Goal: Obtain resource: Obtain resource

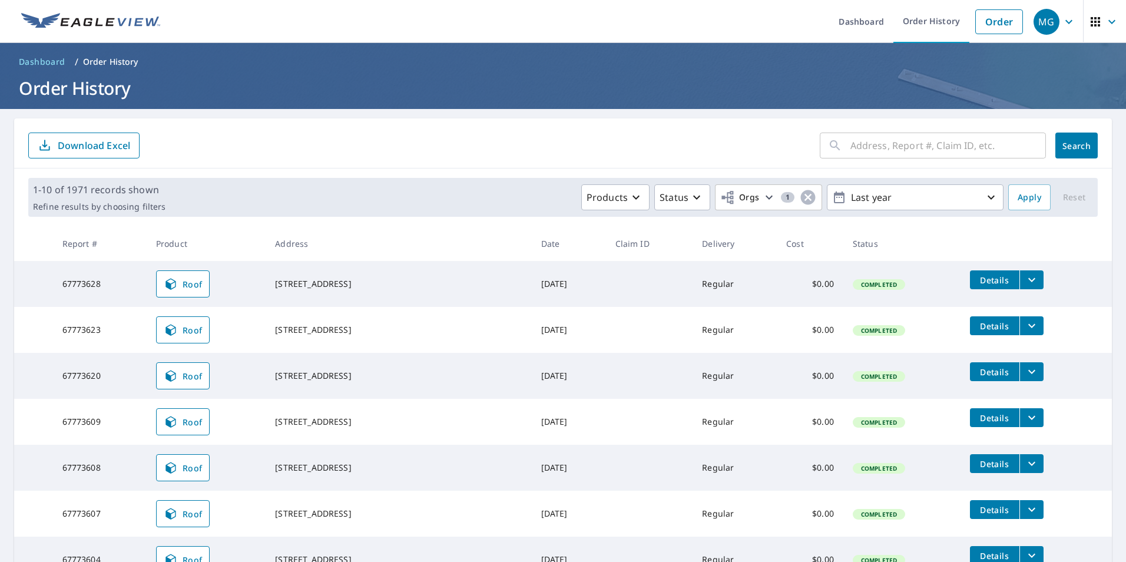
click at [866, 150] on input "text" at bounding box center [947, 145] width 195 height 33
paste input "[STREET_ADDRESS][PERSON_NAME]"
type input "[STREET_ADDRESS][PERSON_NAME]"
click at [1064, 150] on span "Search" at bounding box center [1076, 145] width 24 height 11
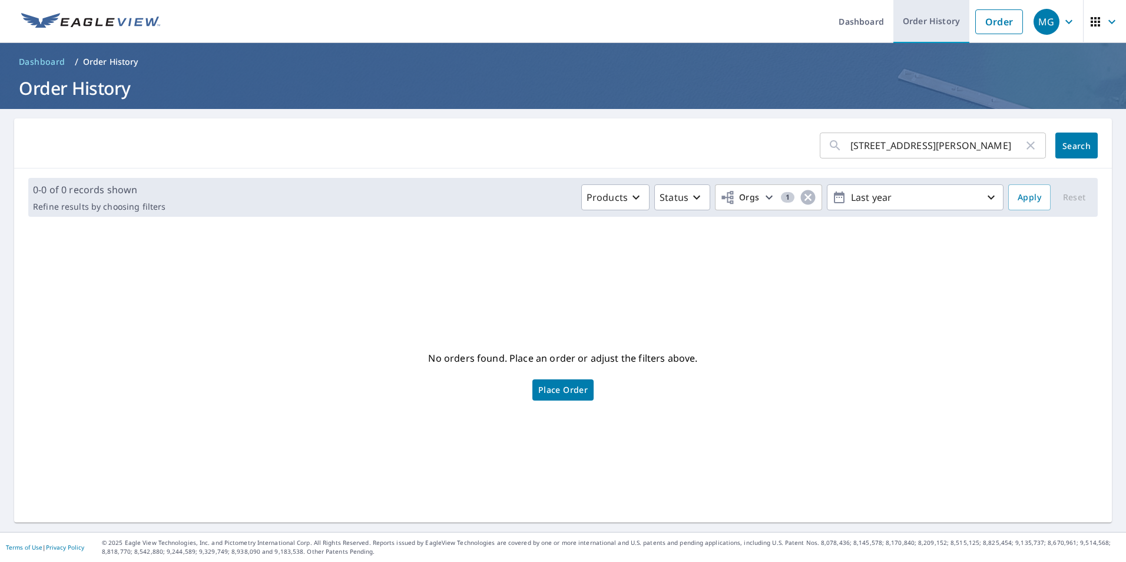
click at [913, 20] on link "Order History" at bounding box center [931, 21] width 76 height 43
click at [976, 16] on link "Order" at bounding box center [999, 21] width 48 height 25
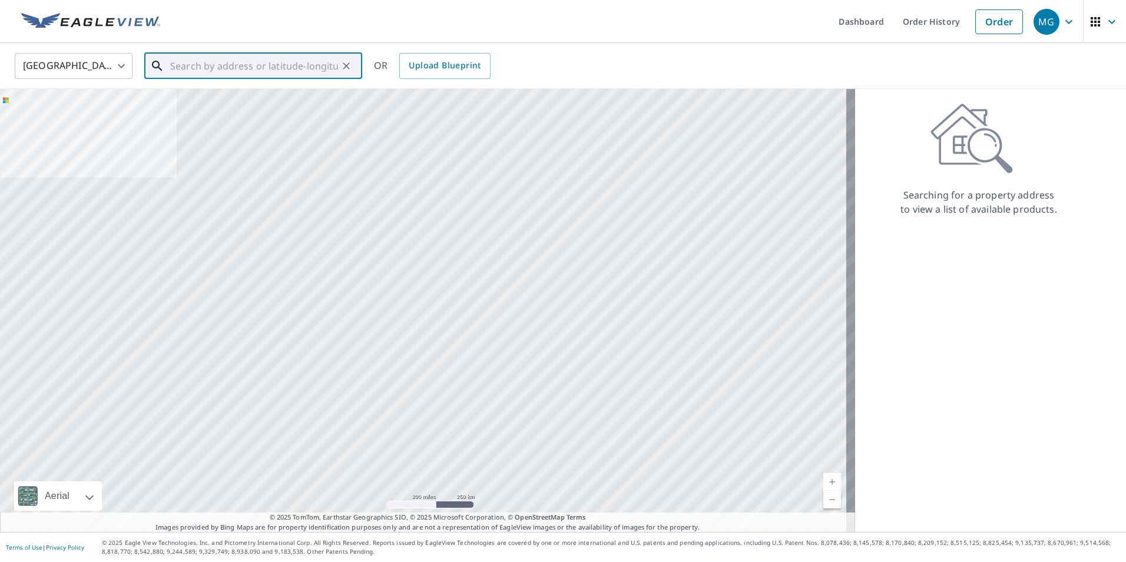
paste input "[STREET_ADDRESS][PERSON_NAME]"
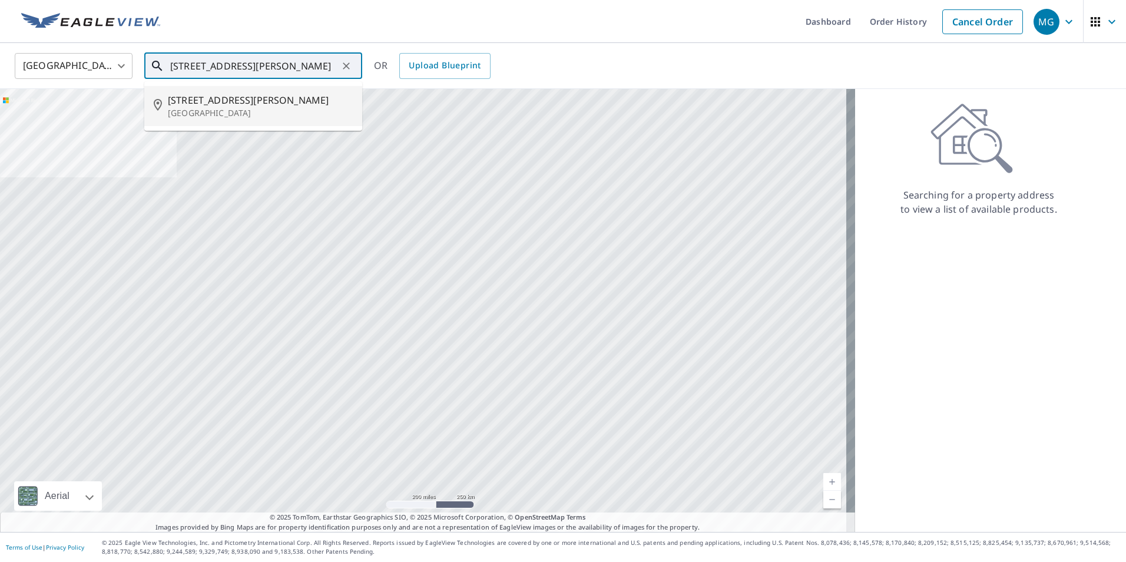
click at [291, 102] on span "[STREET_ADDRESS][PERSON_NAME]" at bounding box center [260, 100] width 185 height 14
type input "[STREET_ADDRESS][PERSON_NAME]"
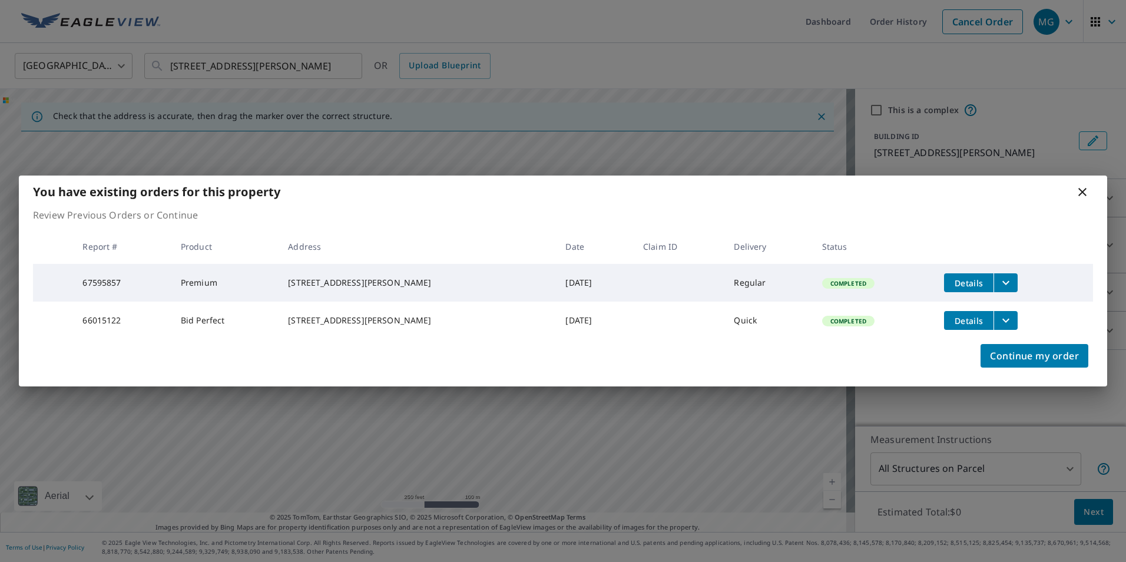
click at [998, 323] on icon "filesDropdownBtn-66015122" at bounding box center [1005, 320] width 14 height 14
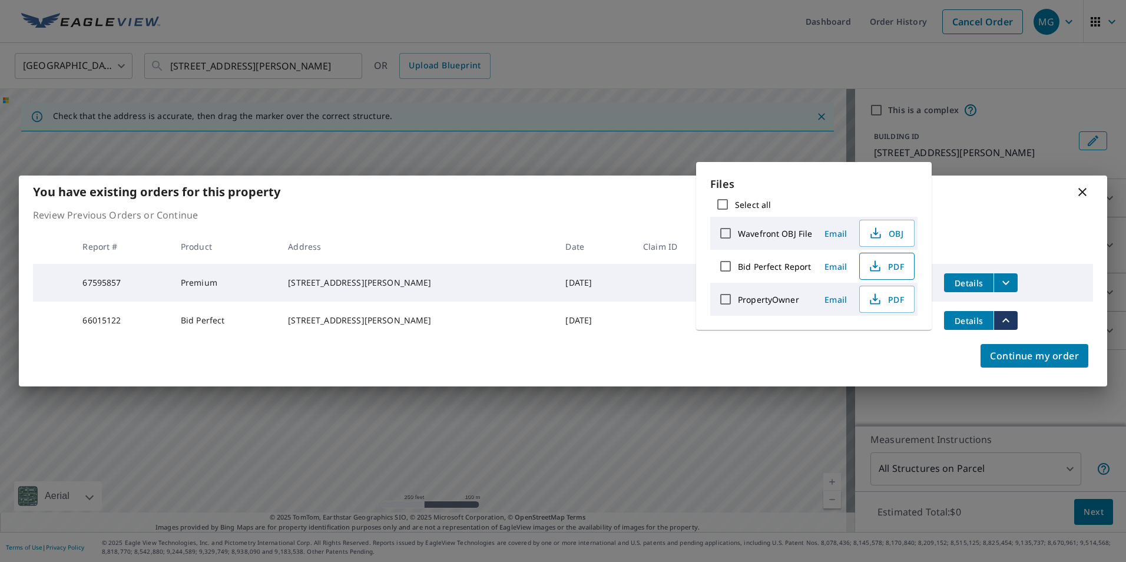
click at [881, 263] on span "PDF" at bounding box center [886, 266] width 38 height 14
